Goal: Find specific page/section: Find specific page/section

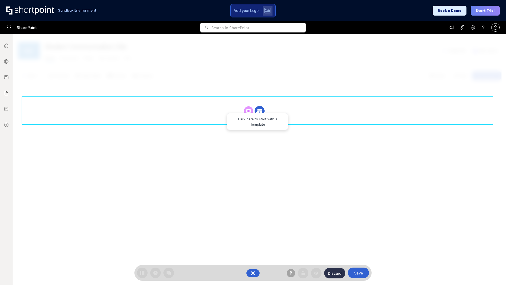
click at [260, 111] on circle at bounding box center [260, 111] width 10 height 10
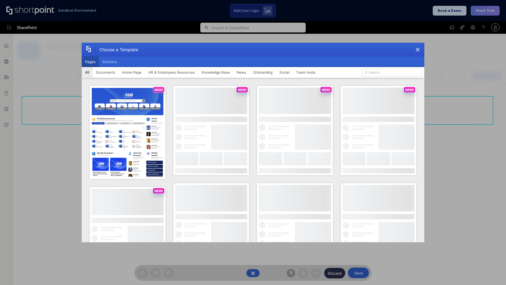
click at [90, 62] on button "Pages" at bounding box center [90, 61] width 17 height 11
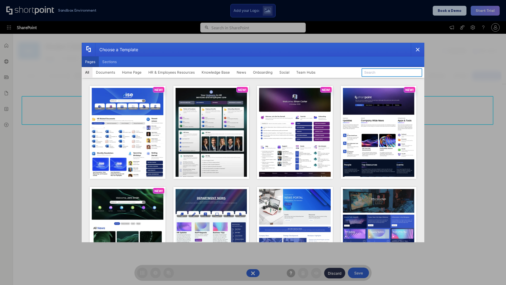
type input "Knowledge Portal 1"
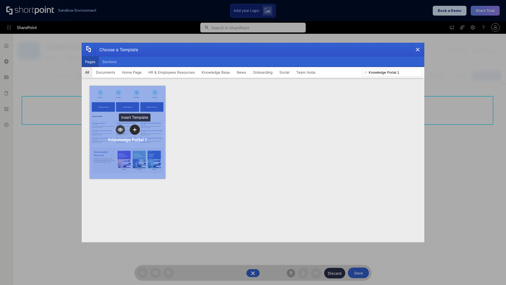
click at [135, 129] on icon "template selector" at bounding box center [135, 130] width 4 height 4
